Goal: Information Seeking & Learning: Understand process/instructions

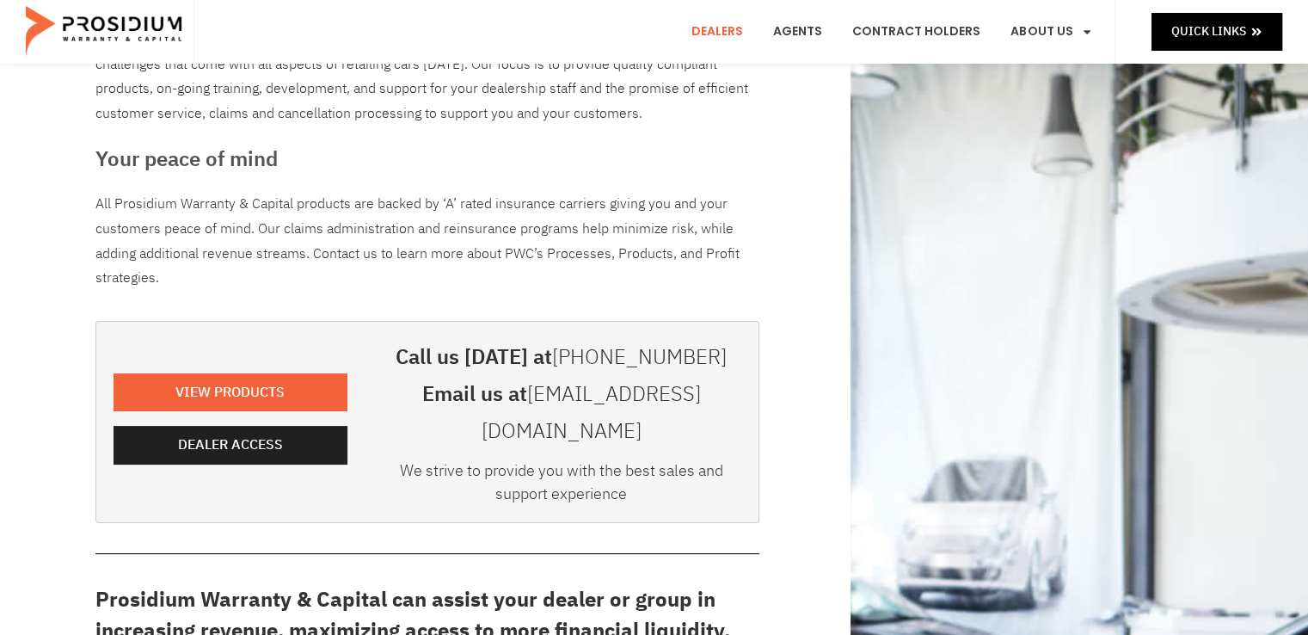
scroll to position [86, 0]
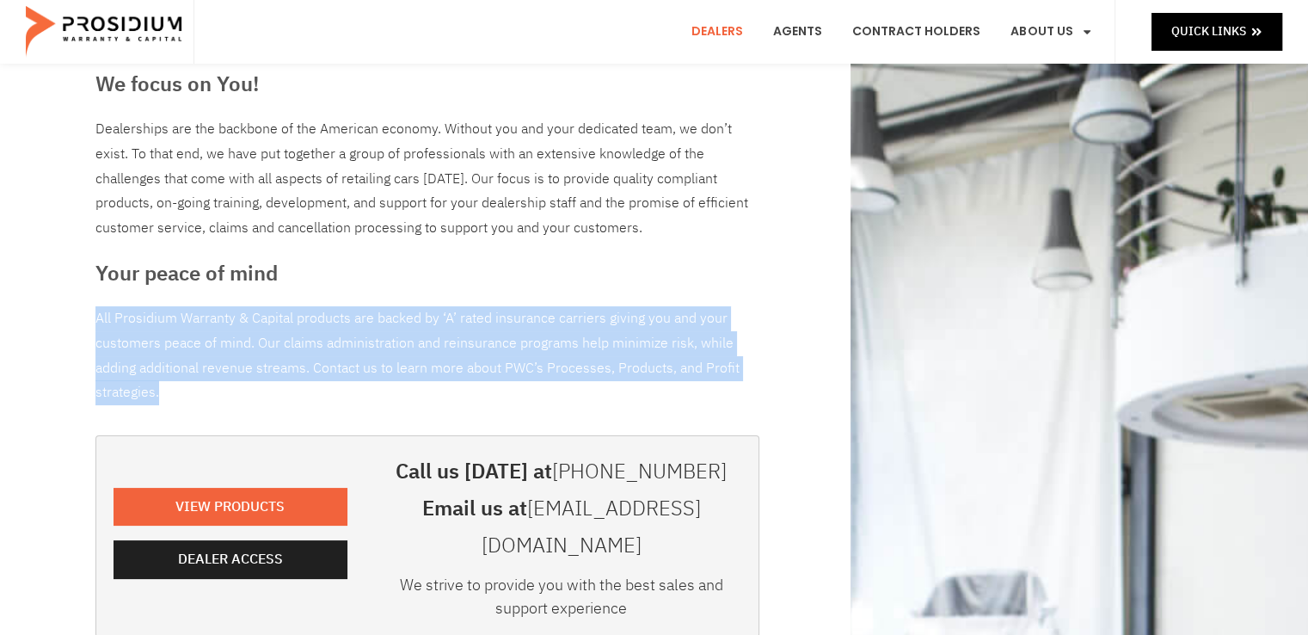
drag, startPoint x: 148, startPoint y: 390, endPoint x: 92, endPoint y: 320, distance: 90.0
copy p "All Prosidium Warranty & Capital products are backed by ‘A’ rated insurance car…"
